Goal: Information Seeking & Learning: Learn about a topic

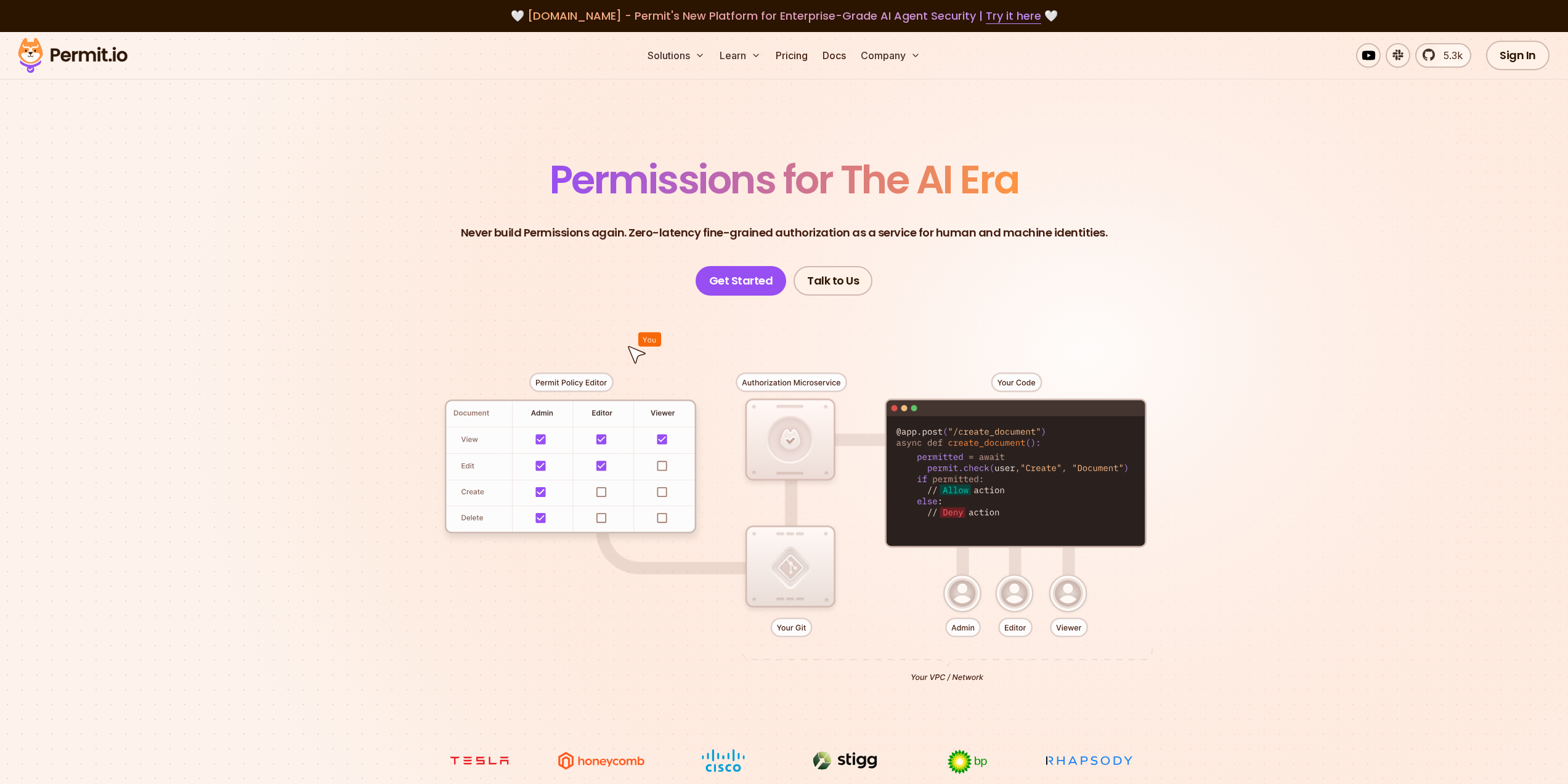
click at [384, 210] on header "Permissions for The AI Era Never build Permissions again. Zero-latency fine-gra…" at bounding box center [784, 228] width 862 height 136
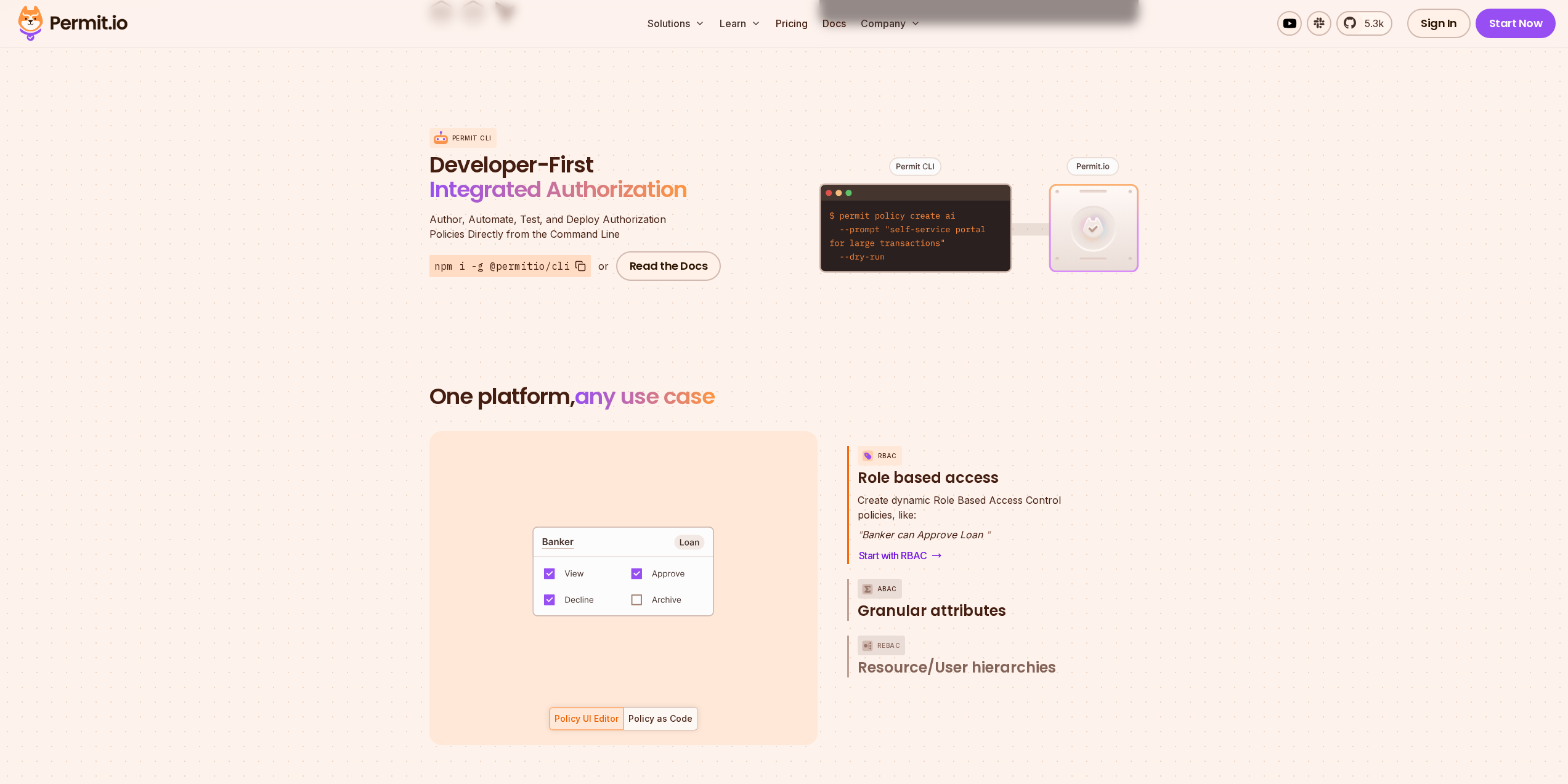
scroll to position [1552, 0]
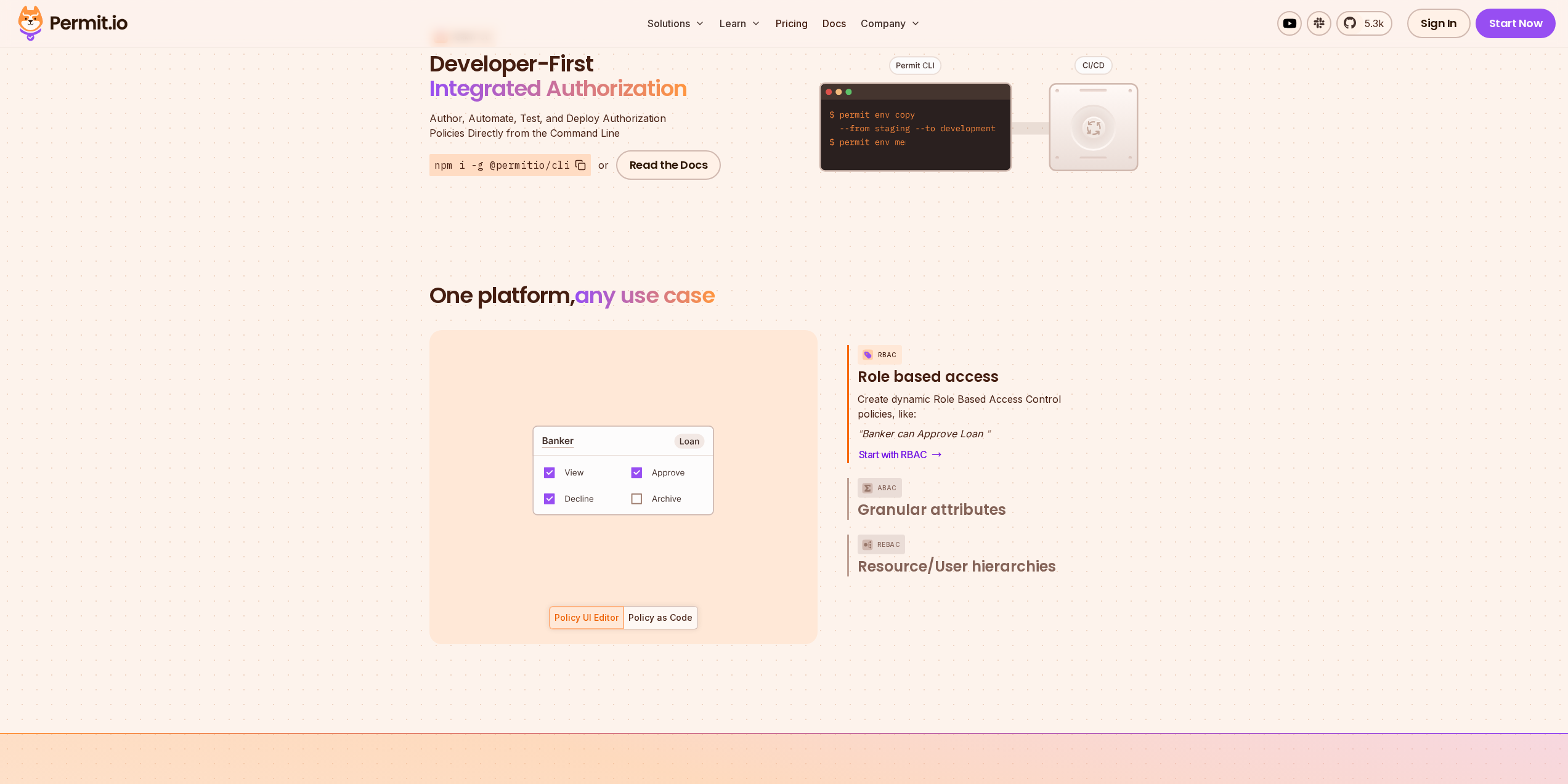
click at [959, 672] on section "One platform, any use case RBAC Role based access default allow := false allow …" at bounding box center [784, 477] width 1568 height 508
click at [598, 606] on div "Policy UI Editor Policy as Code" at bounding box center [623, 617] width 149 height 23
click at [668, 611] on div "Policy as Code" at bounding box center [661, 617] width 64 height 12
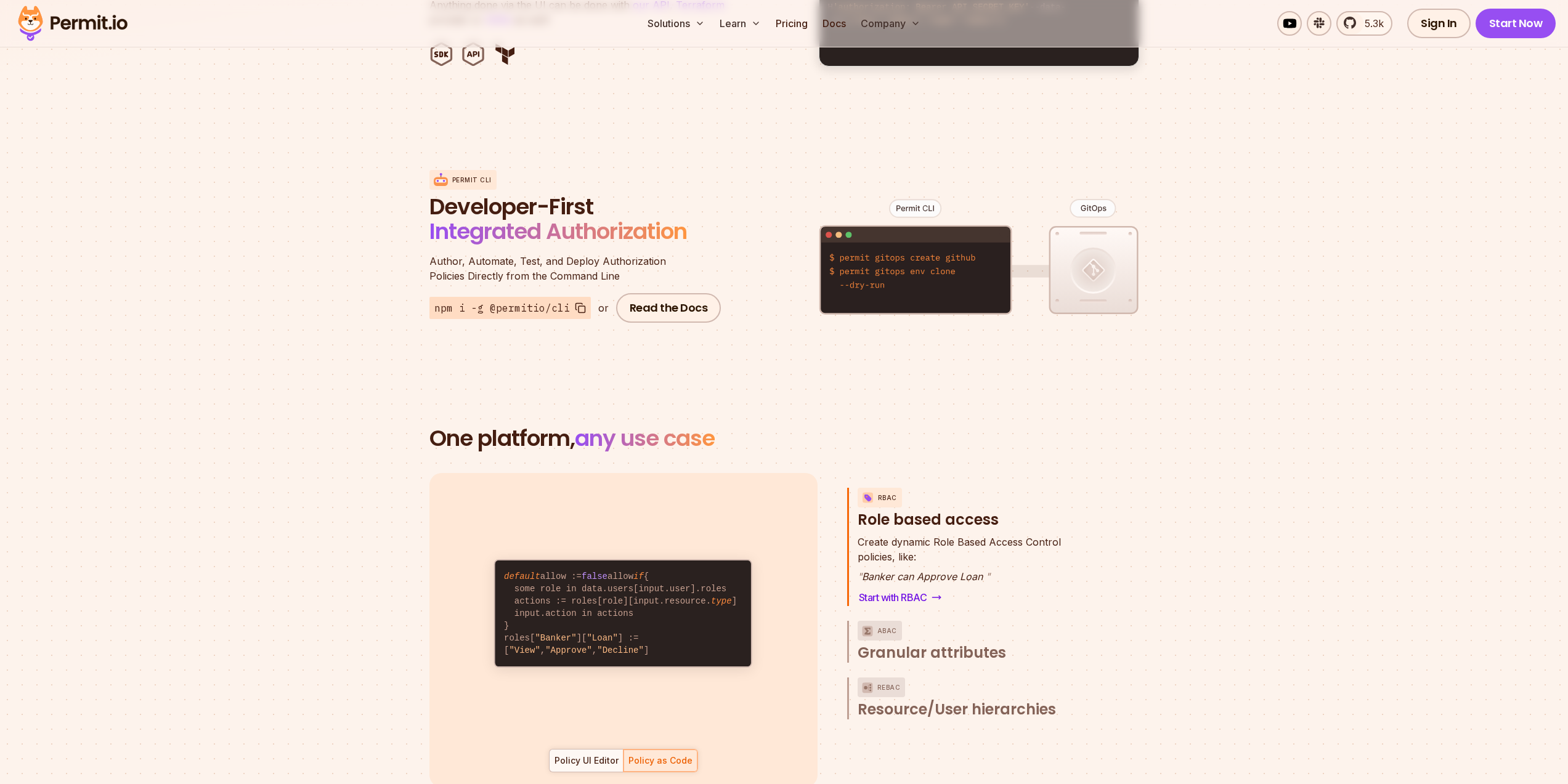
scroll to position [1404, 0]
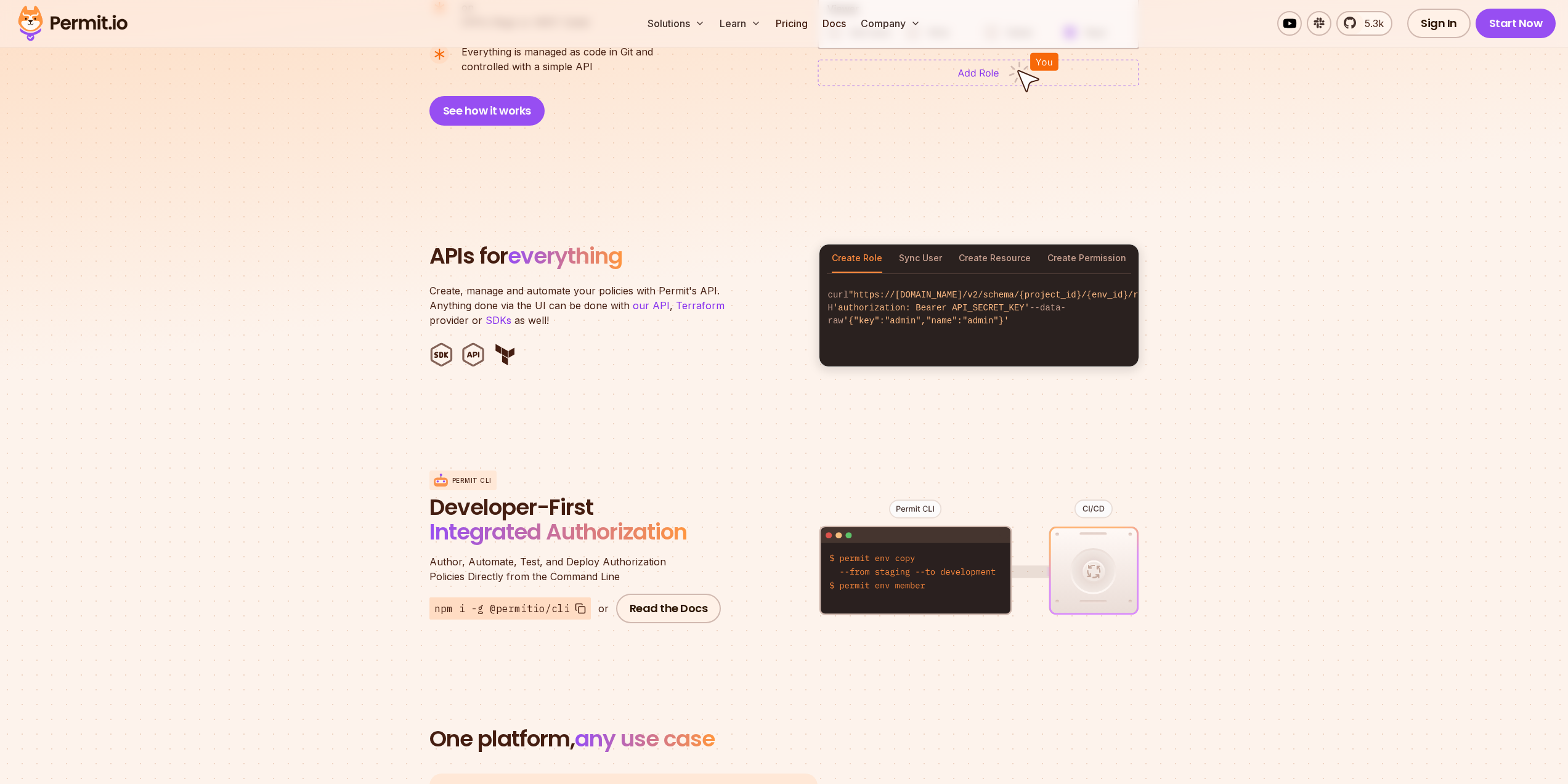
click at [763, 188] on section "APIs for everything Create, manage and automate your policies with Permit's API…" at bounding box center [784, 306] width 1568 height 242
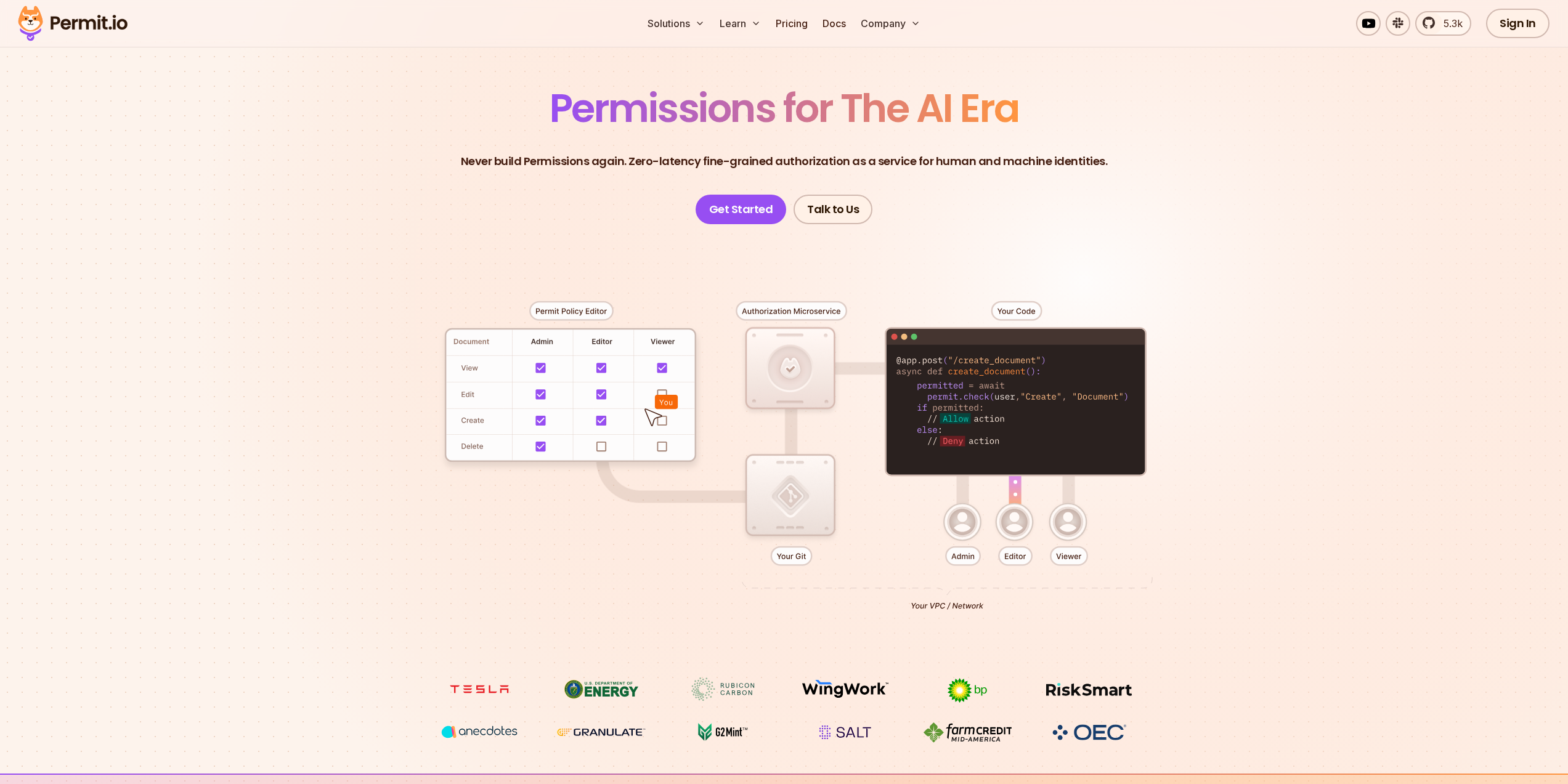
scroll to position [0, 0]
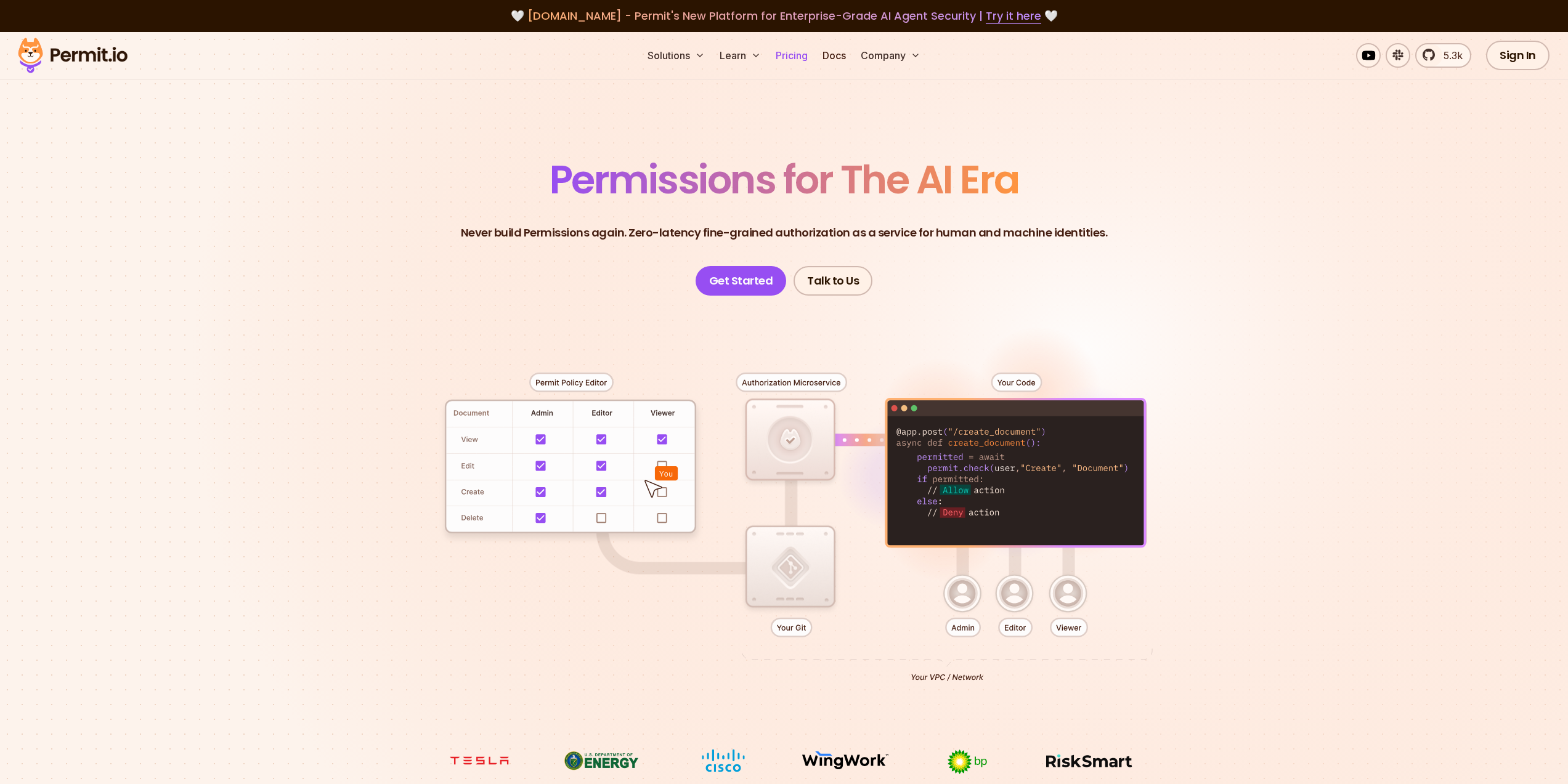
click at [806, 57] on link "Pricing" at bounding box center [791, 55] width 42 height 25
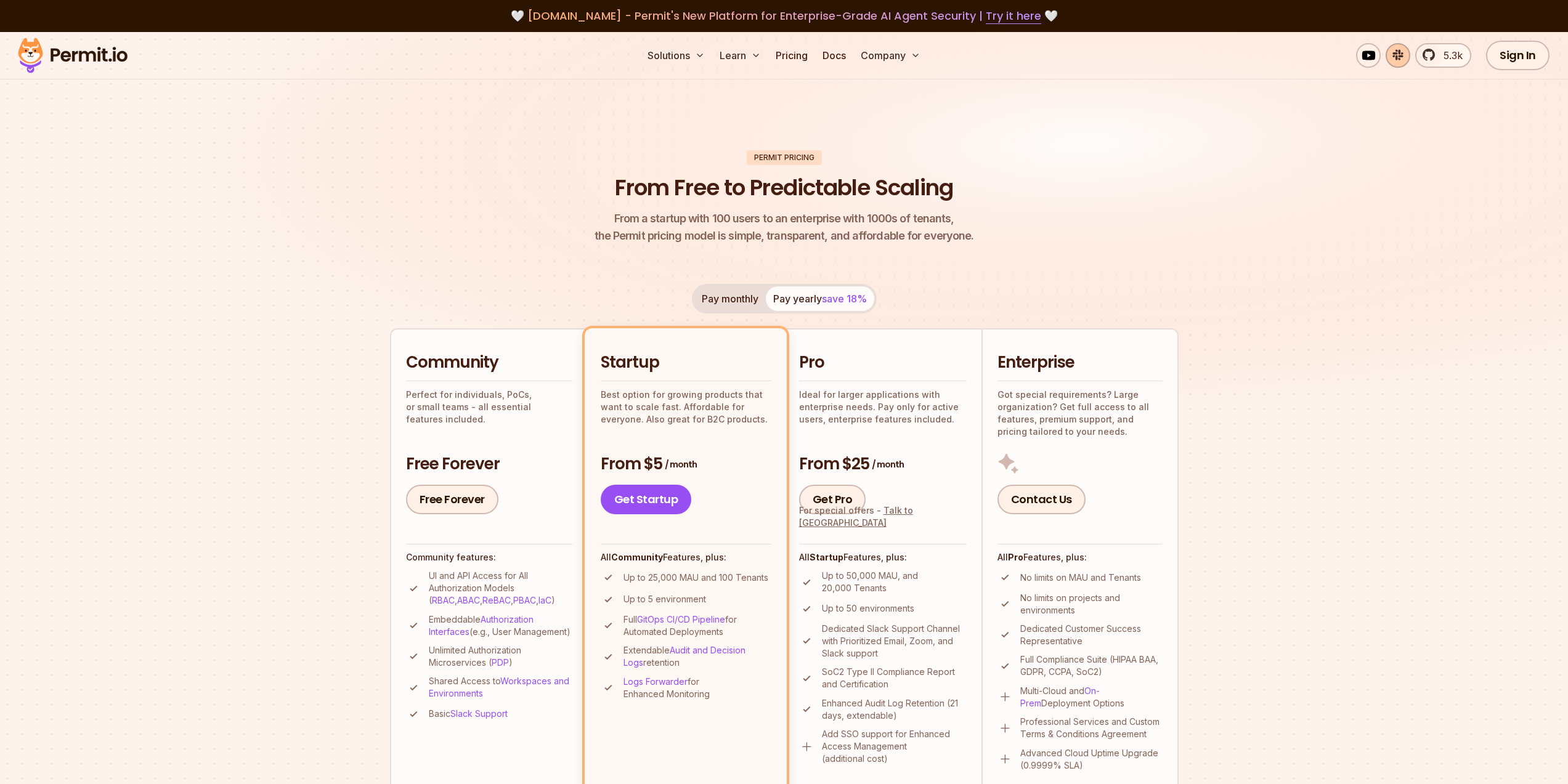
click at [1404, 59] on link at bounding box center [1398, 55] width 25 height 25
click at [1050, 269] on div "Permit Pricing From Free to Predictable Scaling From a startup with 100 users t…" at bounding box center [784, 732] width 788 height 1166
click at [1125, 229] on header "Permit Pricing From Free to Predictable Scaling From a startup with 100 users t…" at bounding box center [784, 197] width 788 height 95
click at [747, 292] on button "Pay monthly" at bounding box center [731, 299] width 72 height 25
click at [1185, 196] on img at bounding box center [784, 241] width 1568 height 417
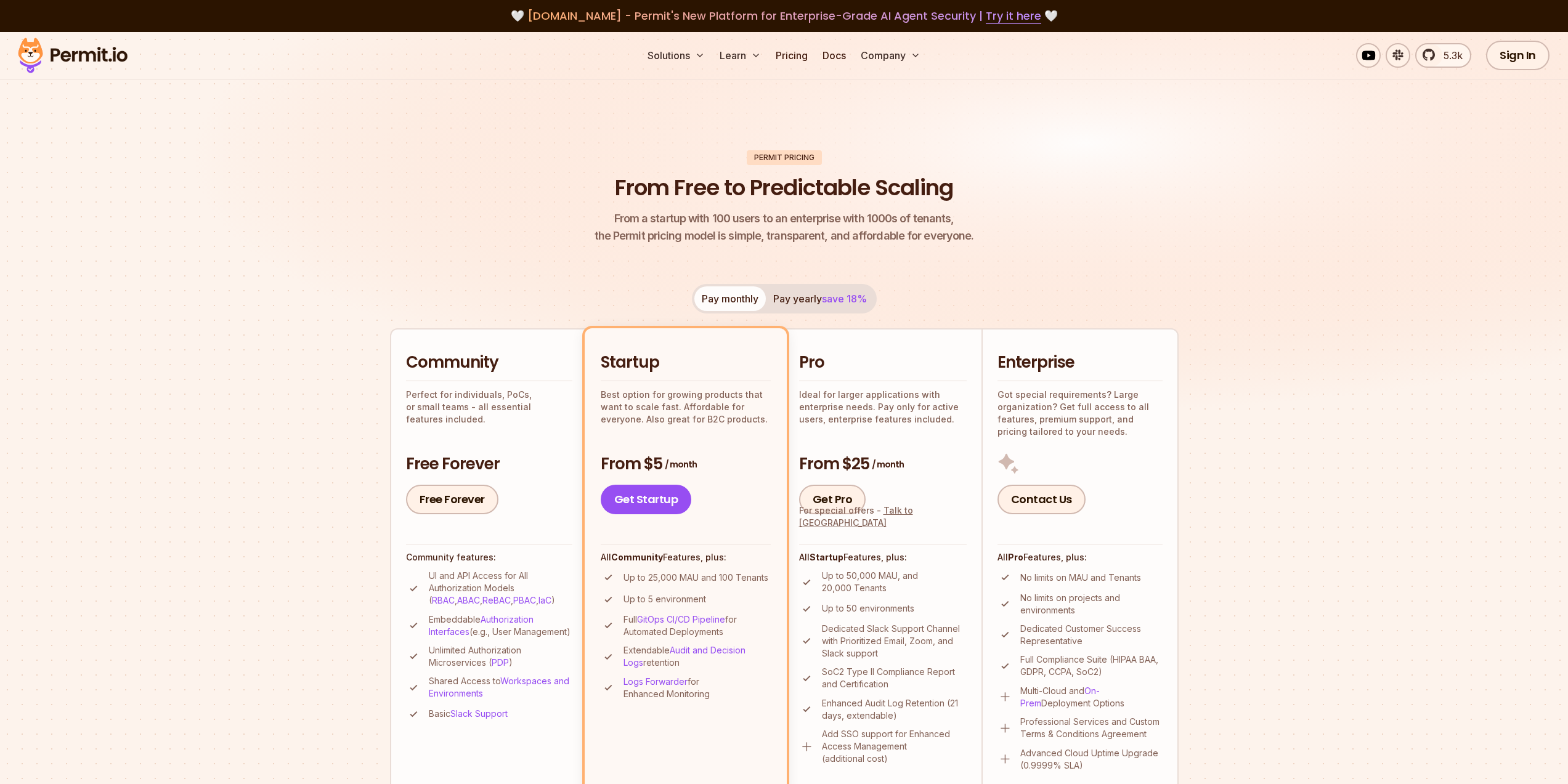
click at [797, 298] on button "Pay yearly save 18%" at bounding box center [820, 299] width 109 height 25
click at [728, 299] on button "Pay monthly" at bounding box center [731, 299] width 72 height 25
click at [834, 295] on span "save 18%" at bounding box center [844, 299] width 45 height 12
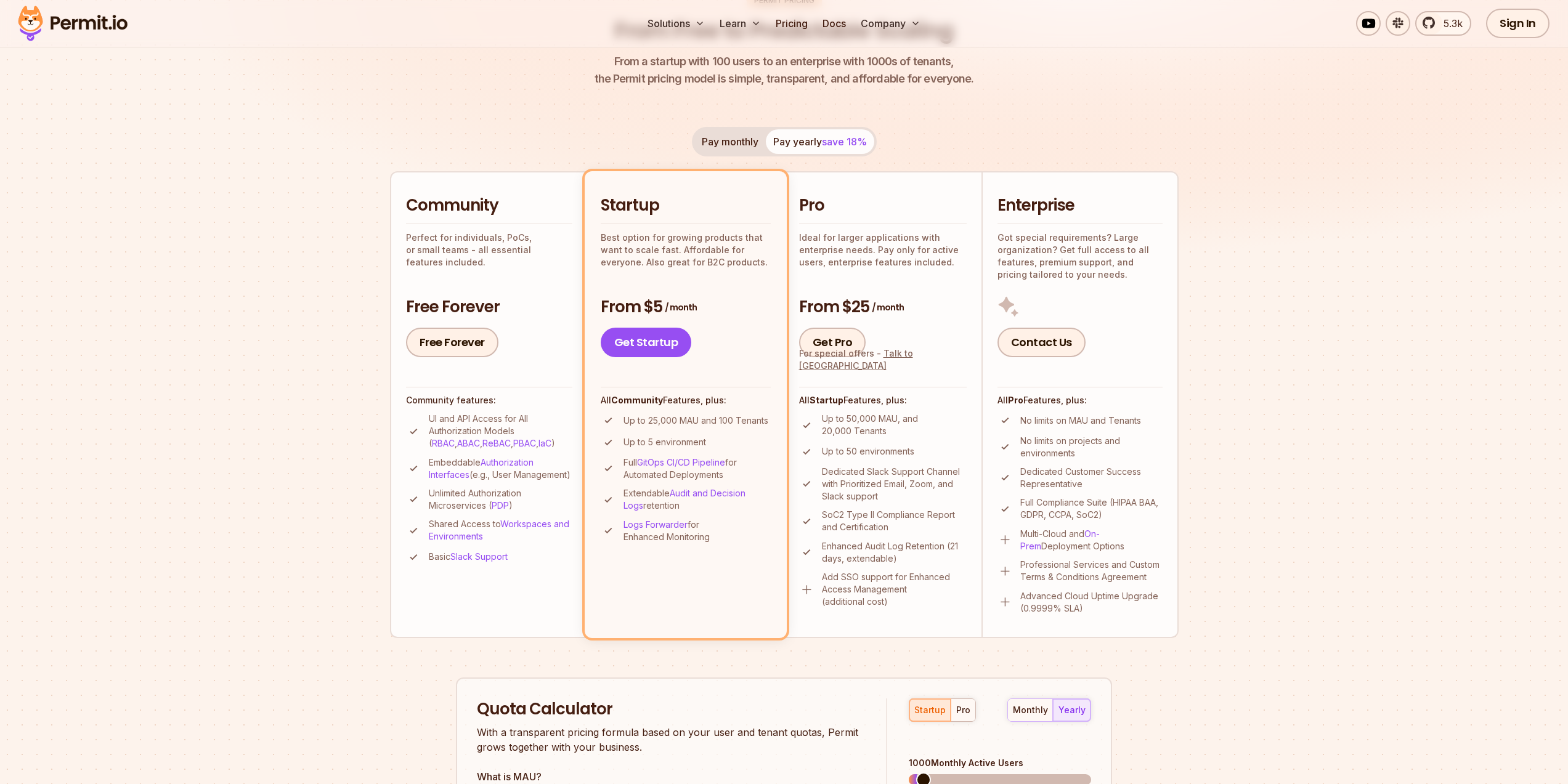
scroll to position [148, 0]
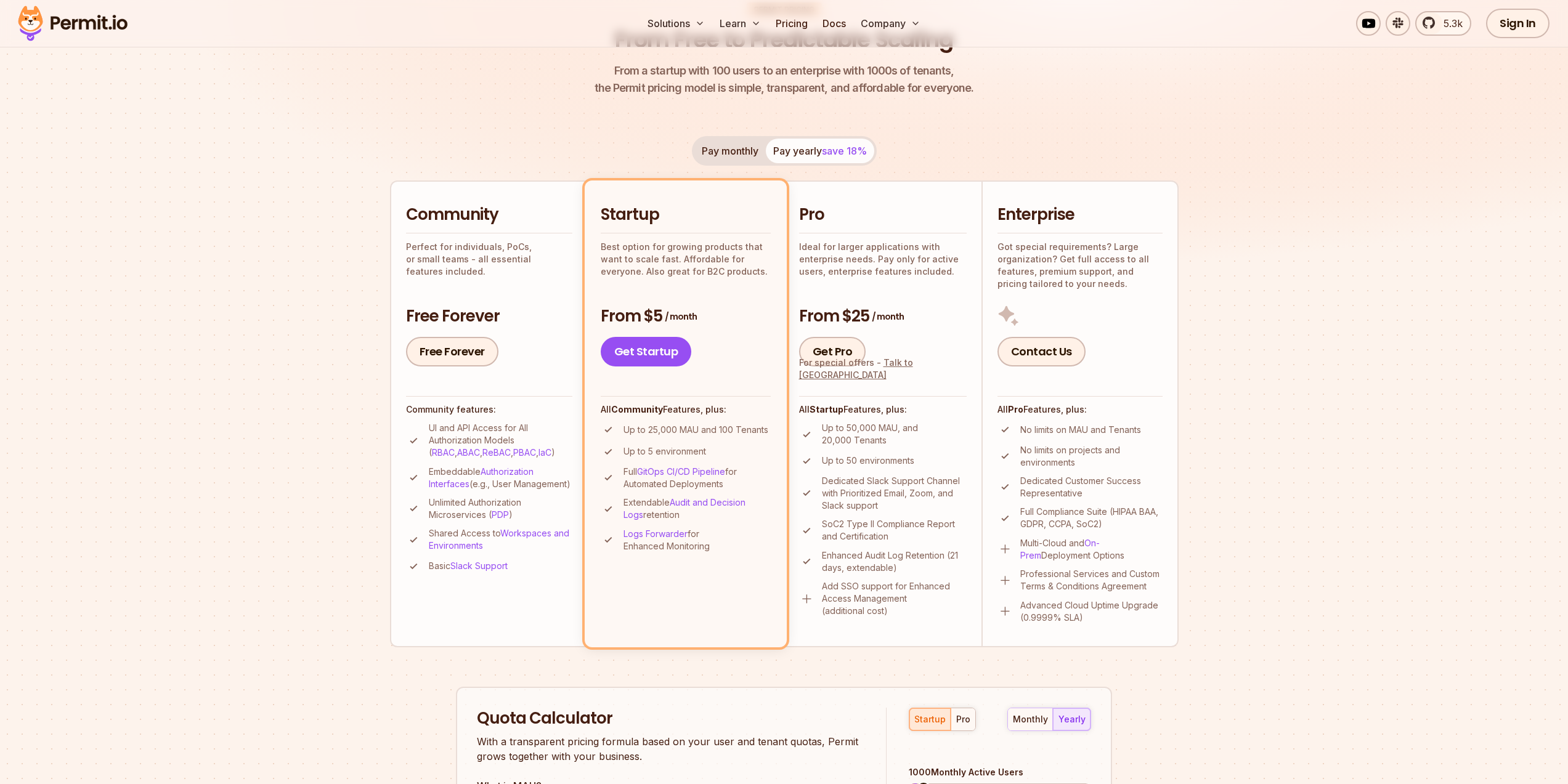
click at [730, 147] on button "Pay monthly" at bounding box center [731, 151] width 72 height 25
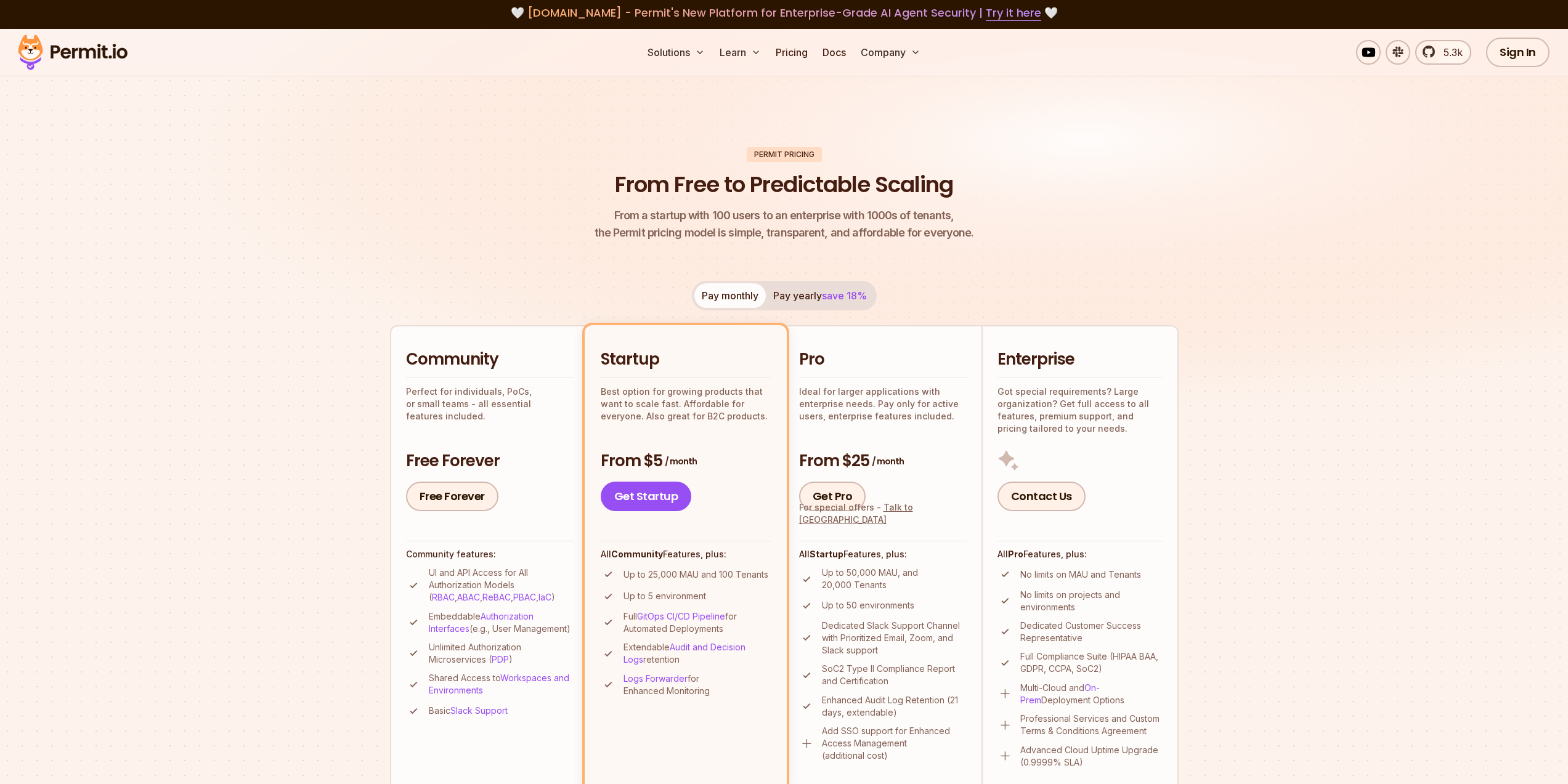
scroll to position [0, 0]
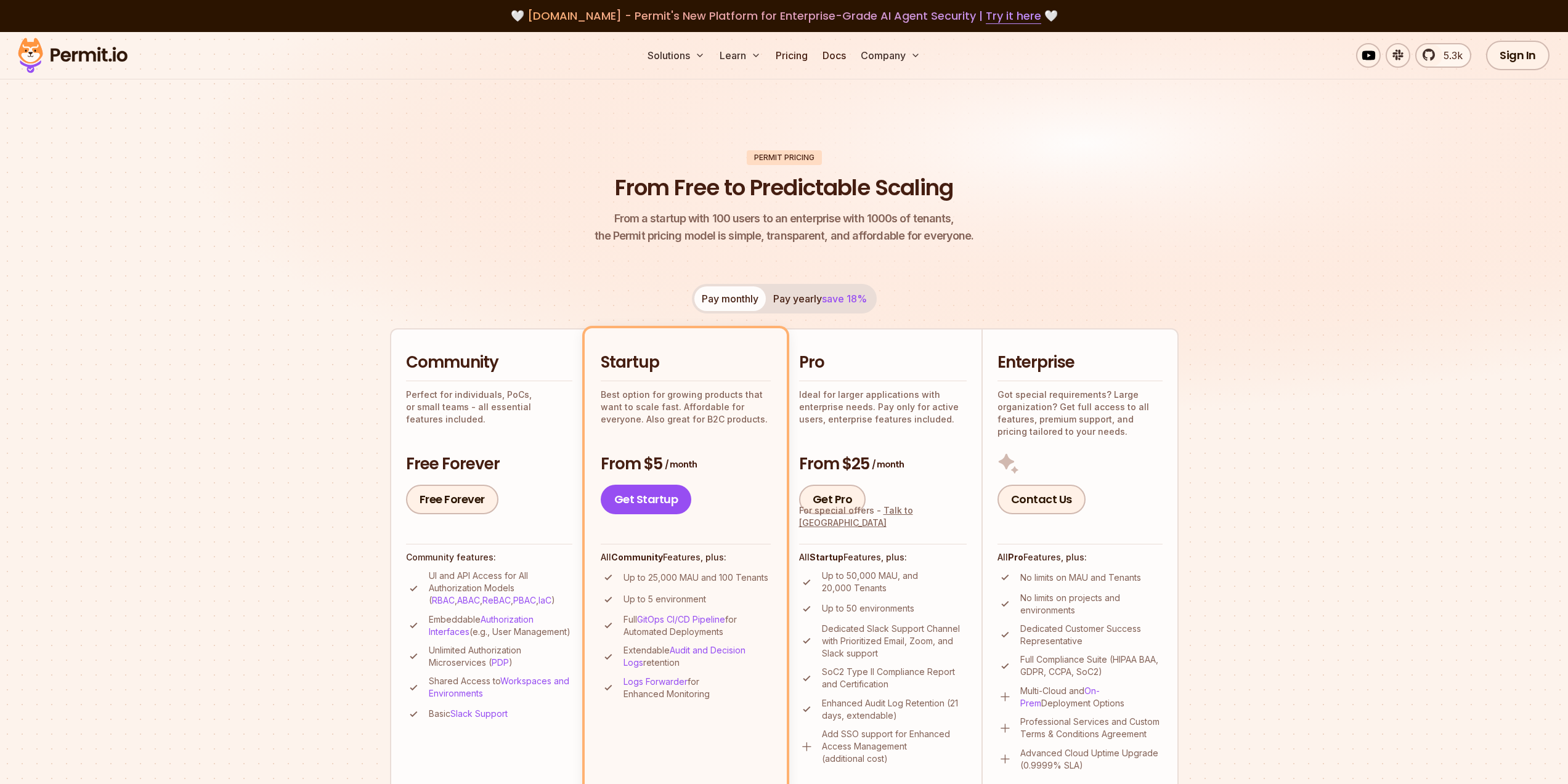
click at [827, 310] on button "Pay yearly save 18%" at bounding box center [820, 299] width 109 height 25
click at [710, 302] on button "Pay monthly" at bounding box center [731, 299] width 72 height 25
click at [851, 303] on span "save 18%" at bounding box center [844, 299] width 45 height 12
click at [851, 303] on div "Pay monthly Pay yearly save 18%" at bounding box center [784, 299] width 185 height 30
click at [721, 289] on button "Pay monthly" at bounding box center [731, 299] width 72 height 25
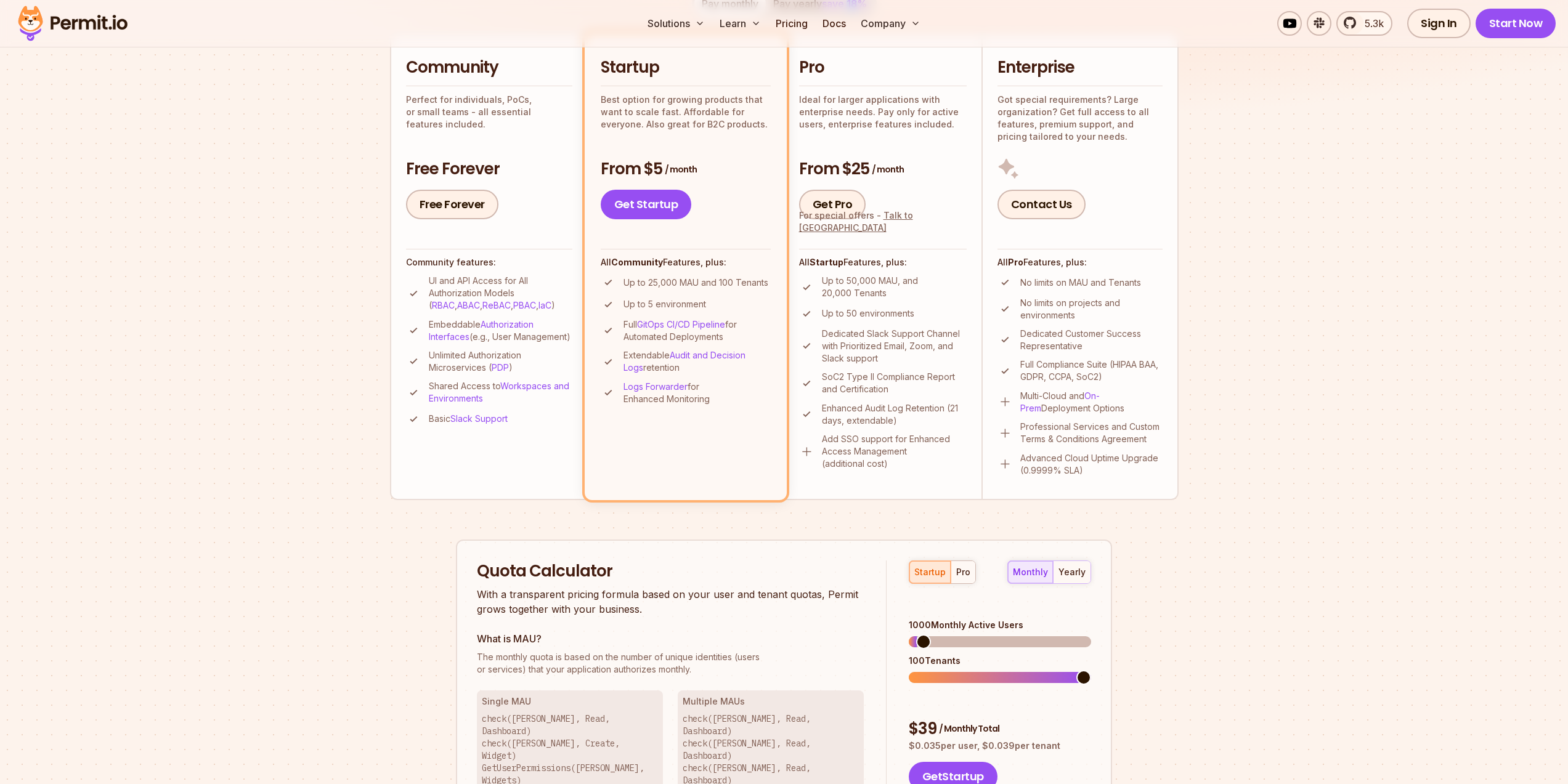
scroll to position [296, 0]
click at [1068, 578] on button "yearly" at bounding box center [1072, 571] width 38 height 22
click at [1037, 575] on div "monthly" at bounding box center [1030, 571] width 35 height 12
click at [1072, 574] on div "yearly" at bounding box center [1071, 571] width 27 height 12
click at [1044, 572] on div "monthly" at bounding box center [1030, 571] width 35 height 12
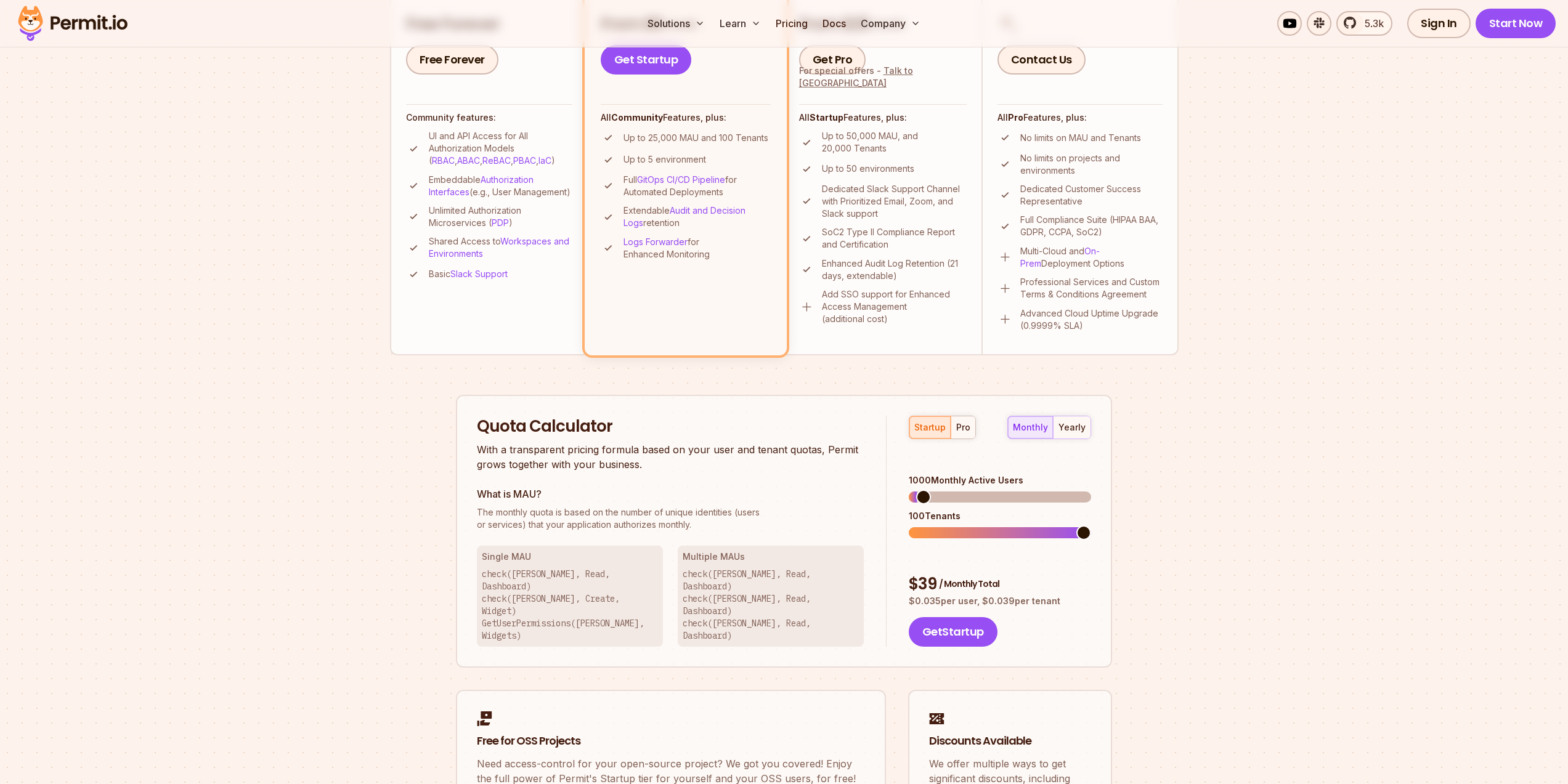
scroll to position [443, 0]
click at [1084, 435] on div "startup pro monthly yearly 1000 Monthly Active Users 100 Tenants $ 39 / Monthly…" at bounding box center [988, 528] width 205 height 232
click at [1084, 429] on button "yearly" at bounding box center [1072, 423] width 38 height 22
click at [1042, 425] on div "monthly" at bounding box center [1030, 423] width 35 height 12
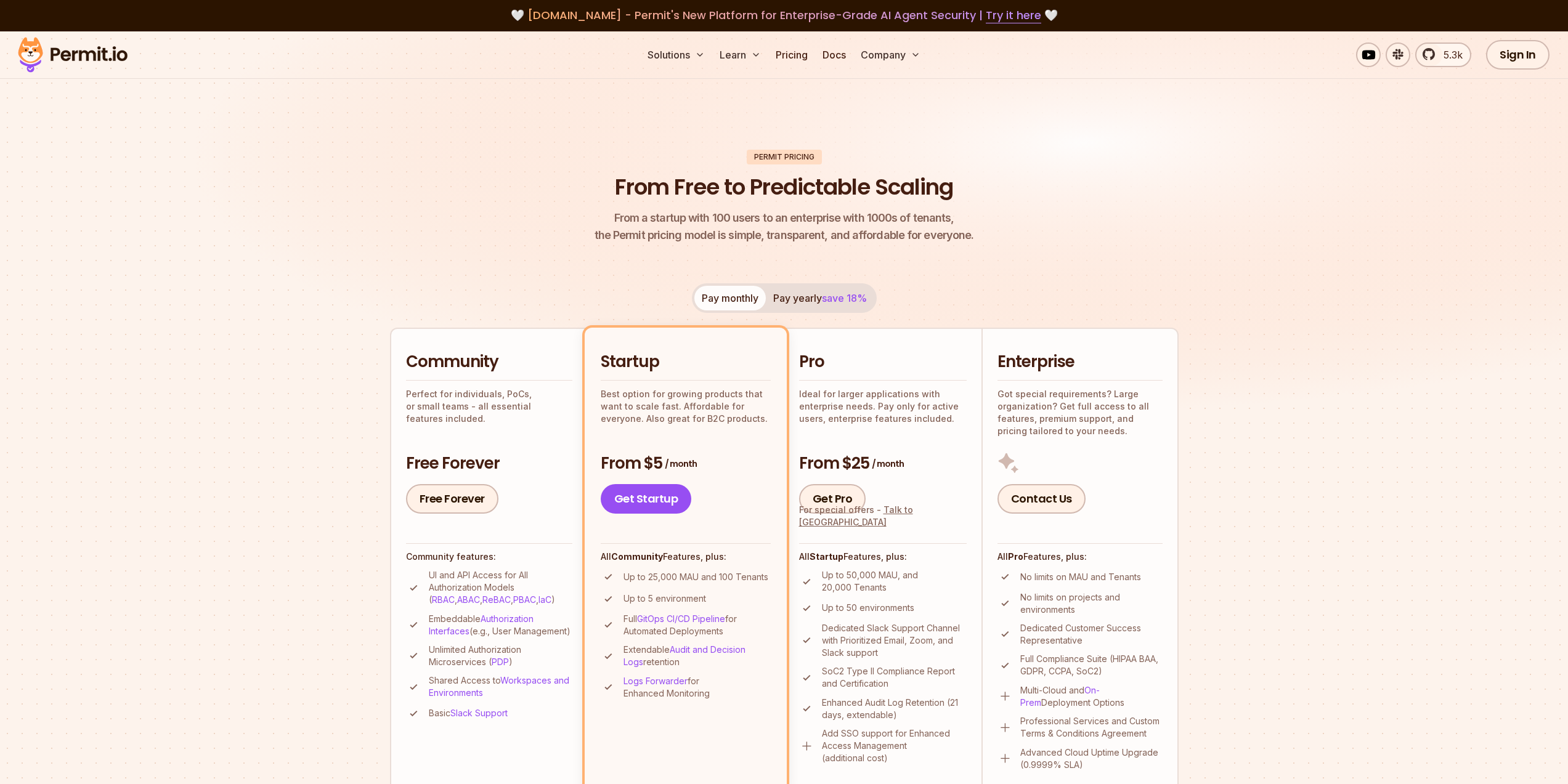
scroll to position [0, 0]
click at [1313, 133] on img at bounding box center [784, 241] width 1568 height 417
click at [904, 91] on link "About" at bounding box center [918, 93] width 122 height 35
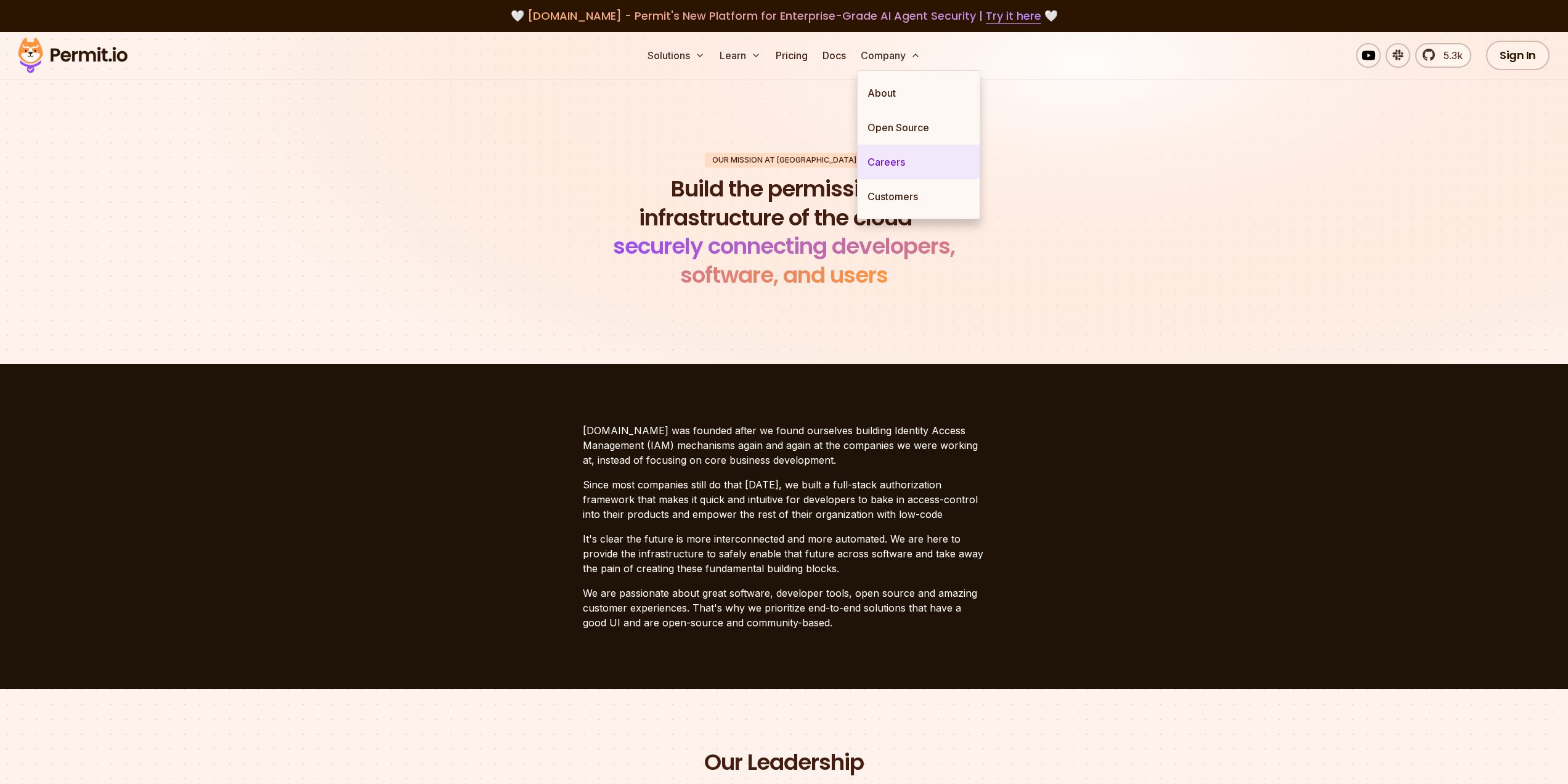
click at [906, 160] on link "Careers" at bounding box center [918, 162] width 122 height 35
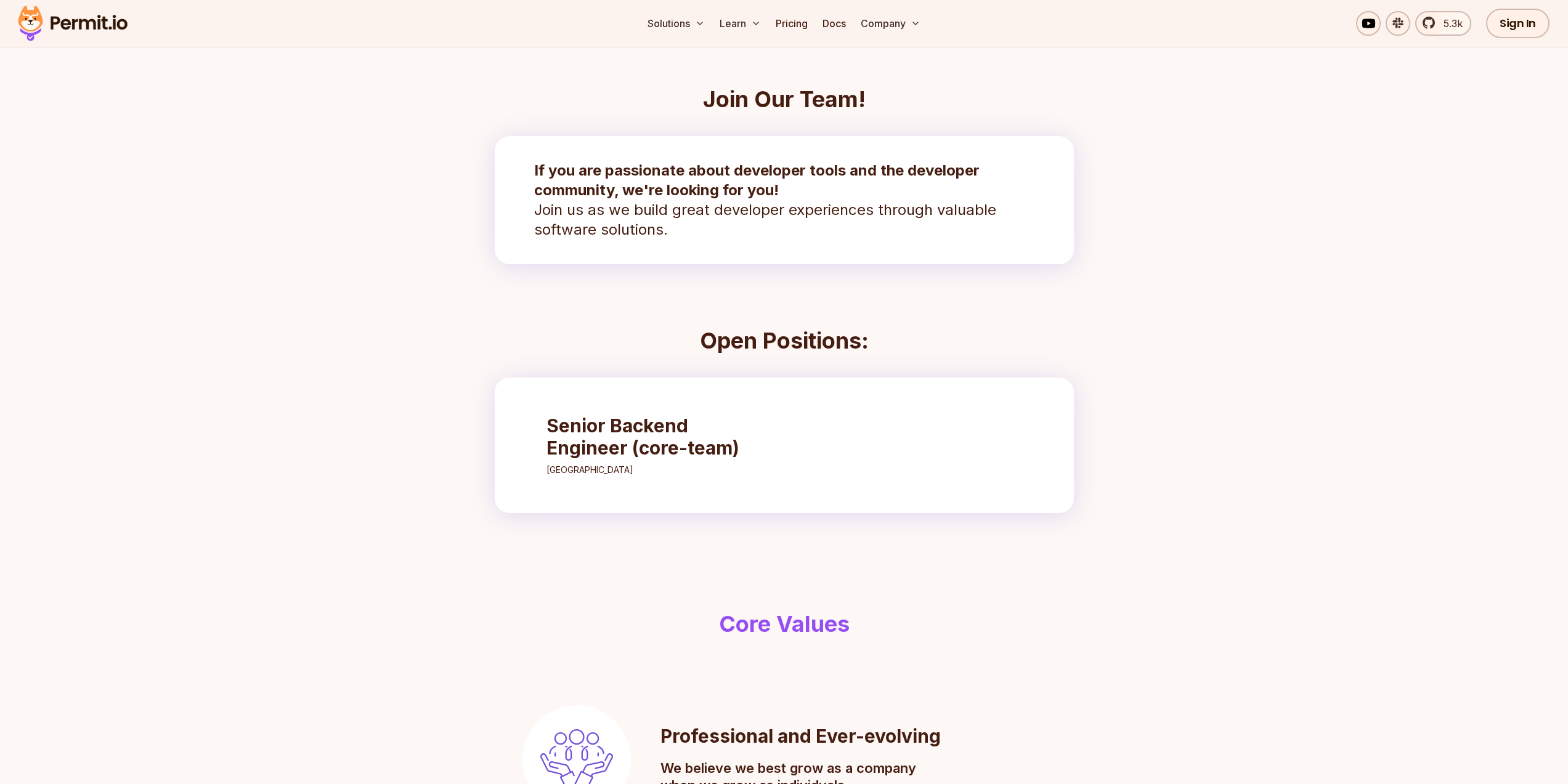
scroll to position [296, 0]
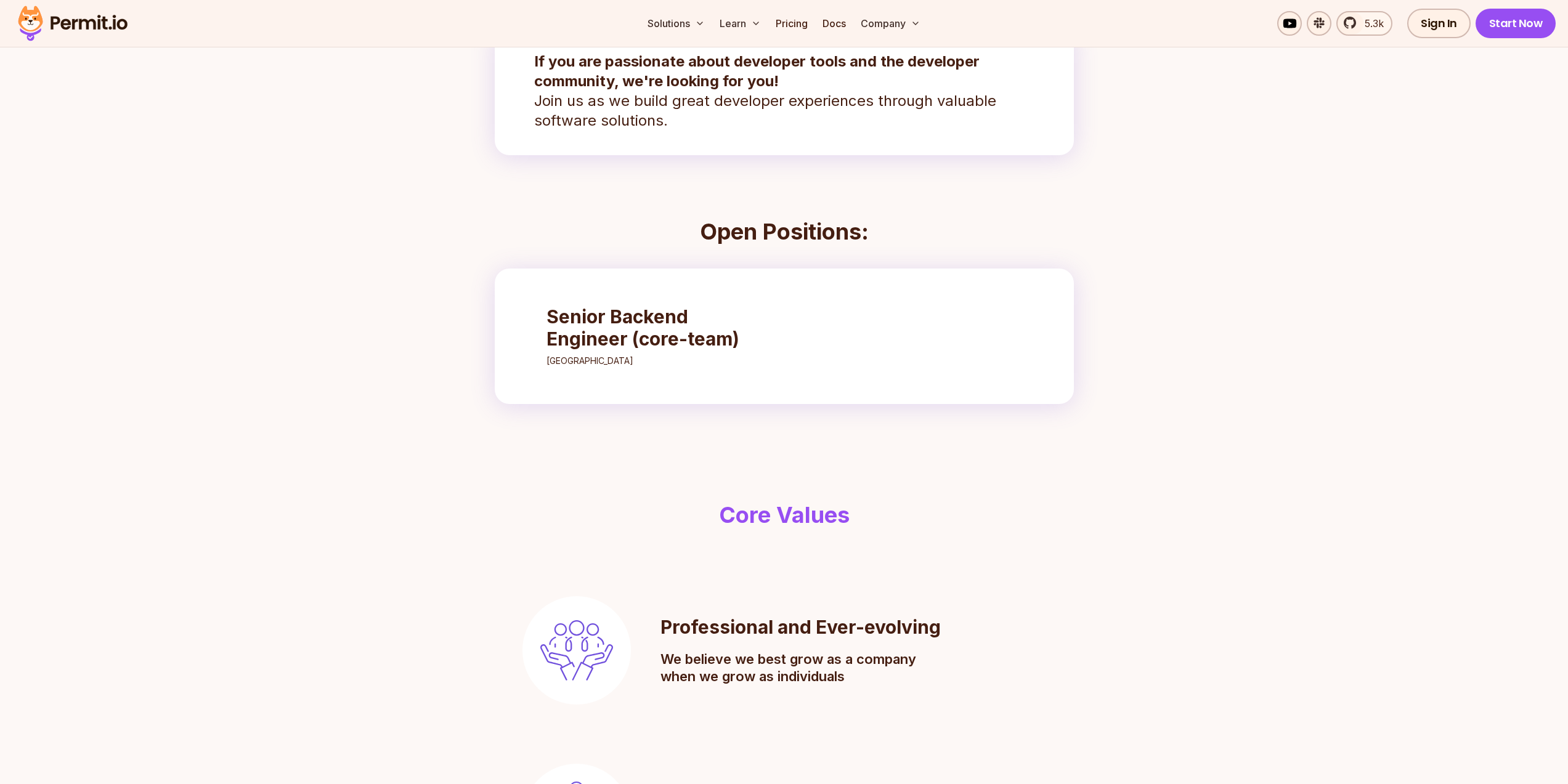
click at [593, 348] on h3 "Senior Backend Engineer (core-team)" at bounding box center [656, 328] width 218 height 44
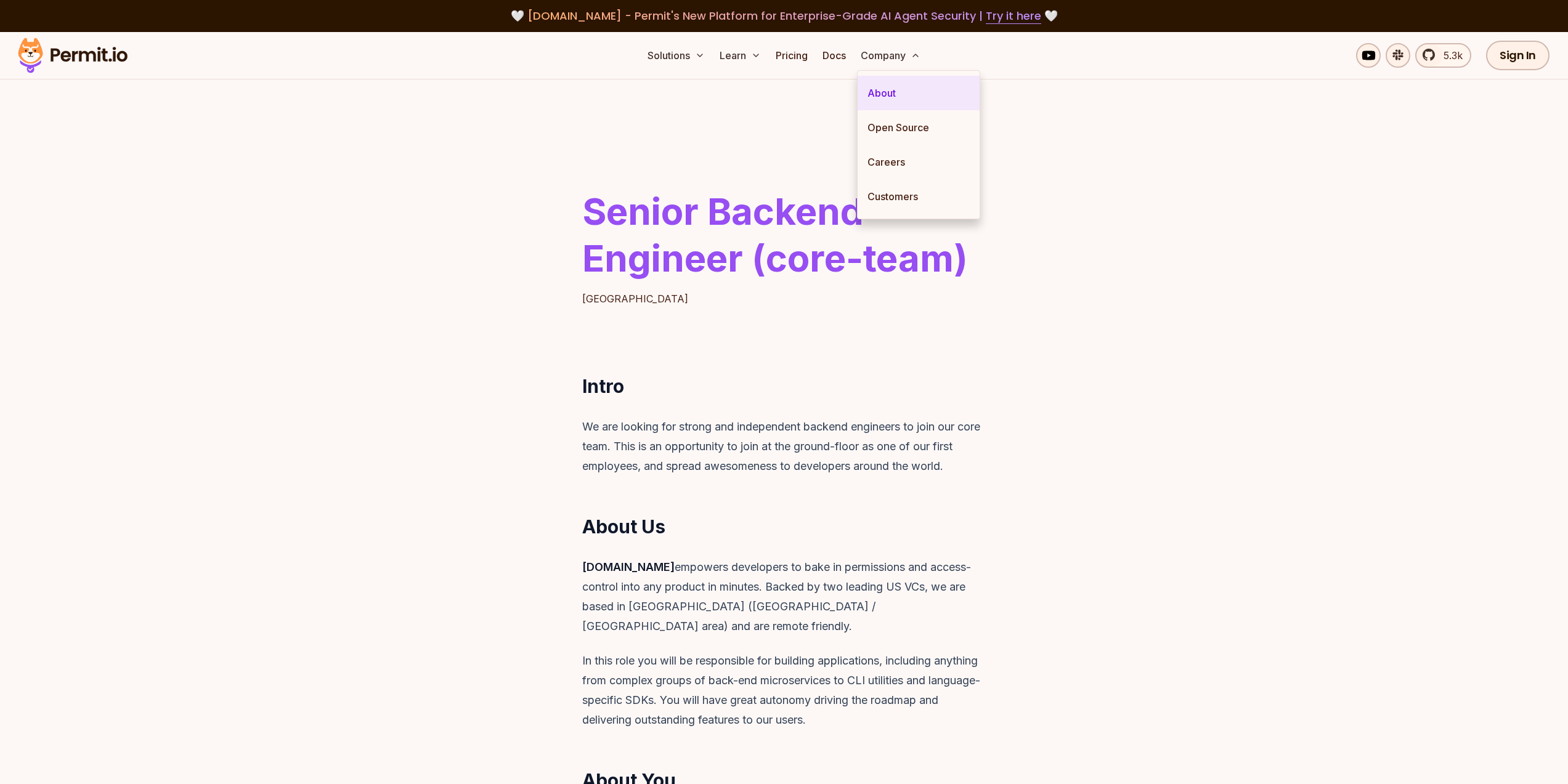
click at [894, 89] on link "About" at bounding box center [918, 93] width 122 height 35
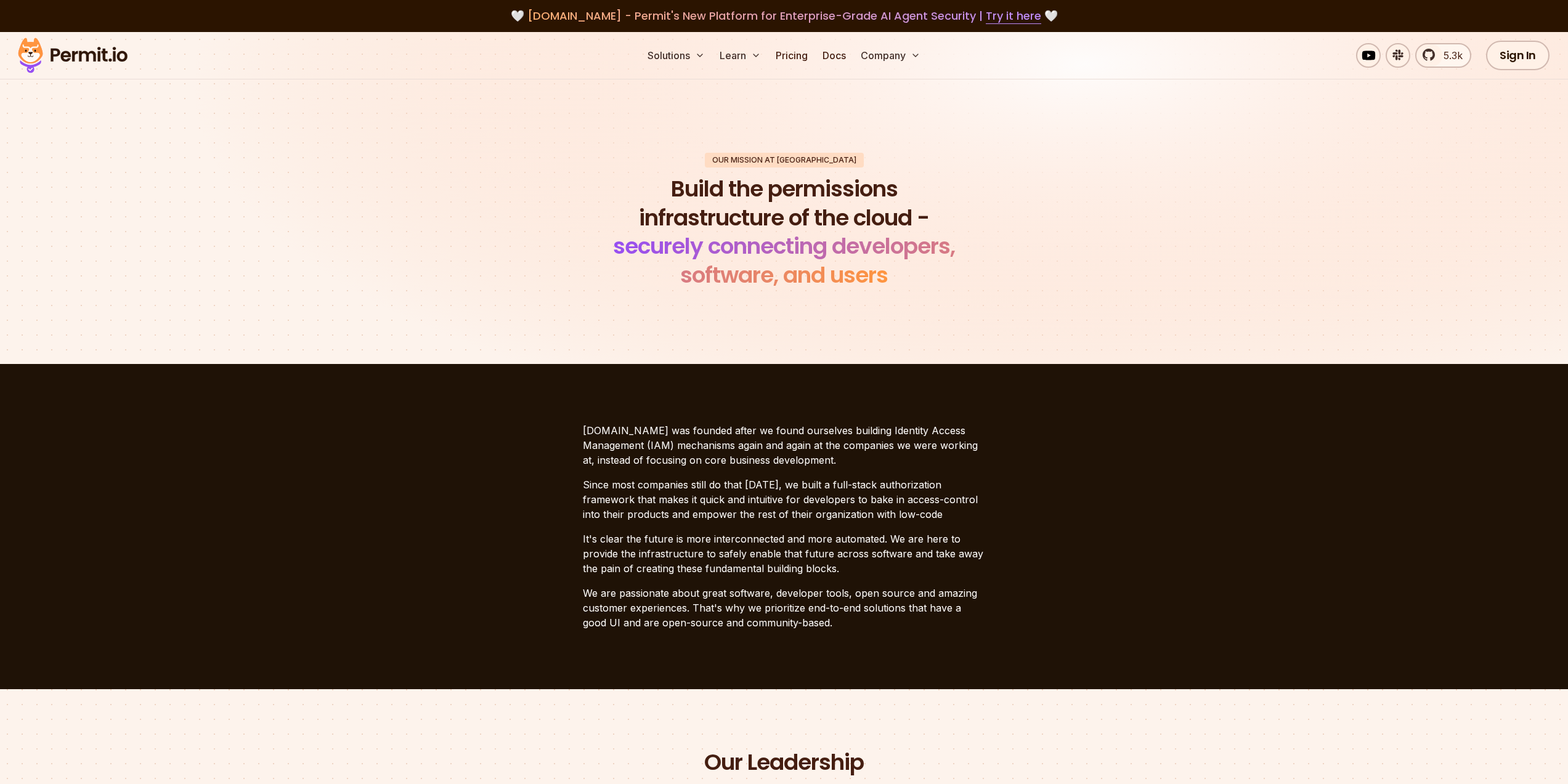
click at [1118, 229] on div "Our mission at Permit Build the permissions infrastructure of the cloud - secur…" at bounding box center [784, 222] width 862 height 138
click at [1451, 59] on span "5.3k" at bounding box center [1449, 55] width 27 height 15
